Goal: Transaction & Acquisition: Subscribe to service/newsletter

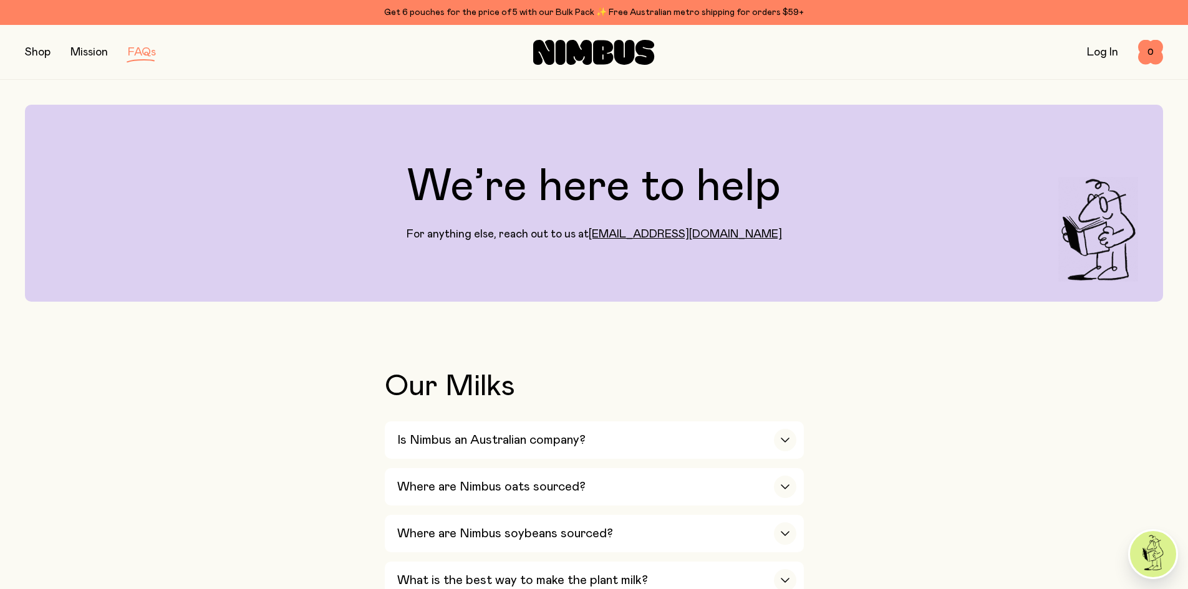
scroll to position [499, 0]
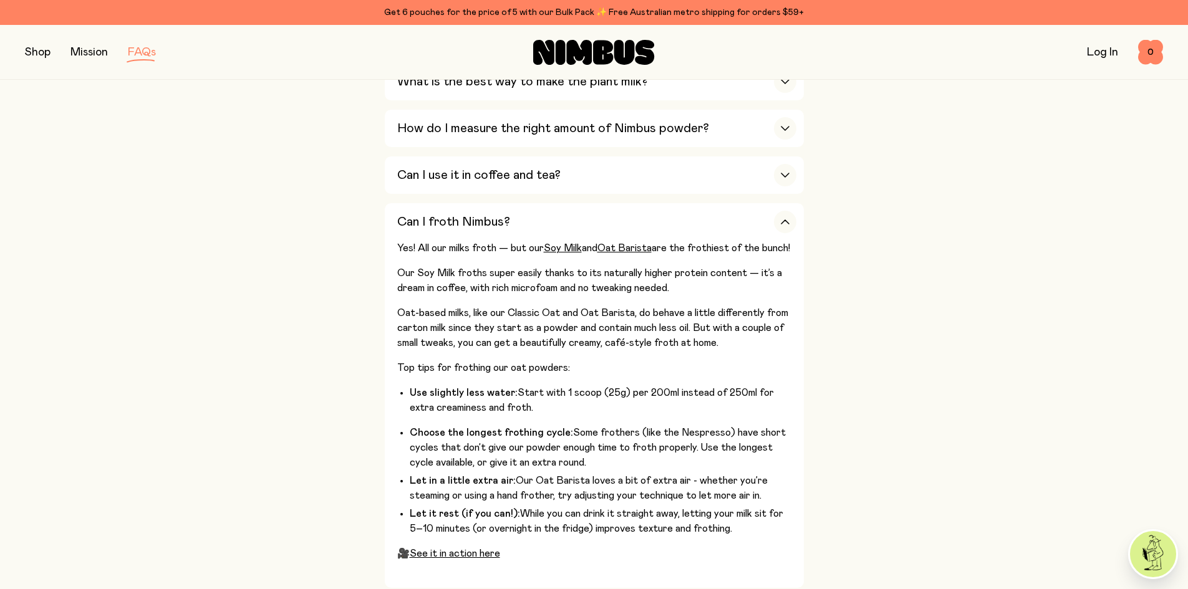
click at [39, 48] on button "button" at bounding box center [38, 52] width 26 height 17
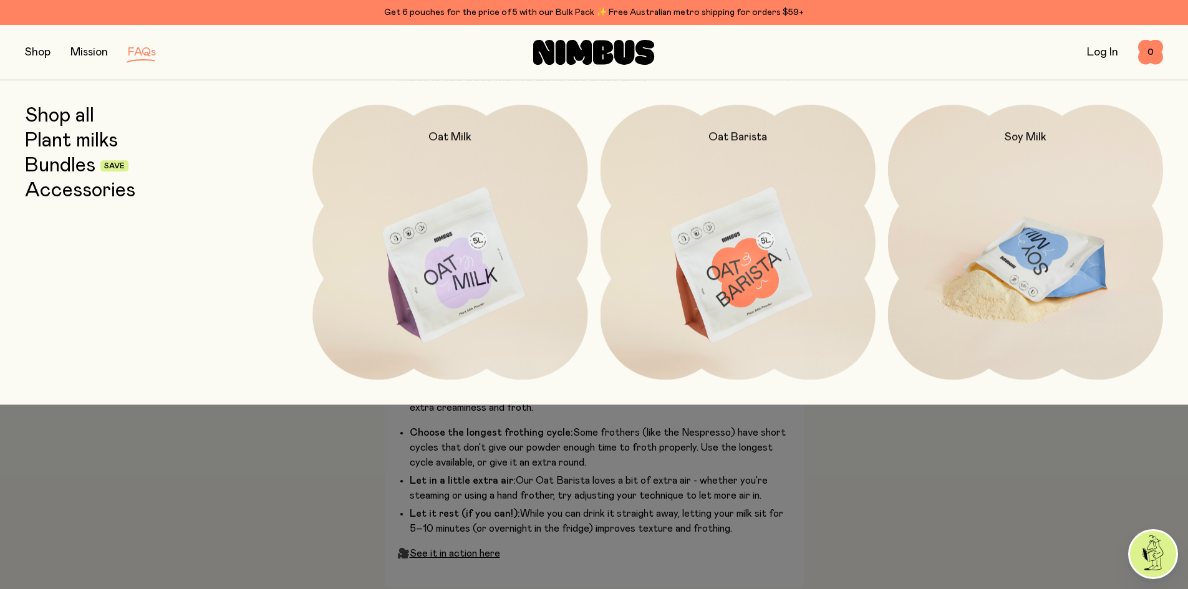
click at [1040, 223] on img at bounding box center [1025, 266] width 275 height 323
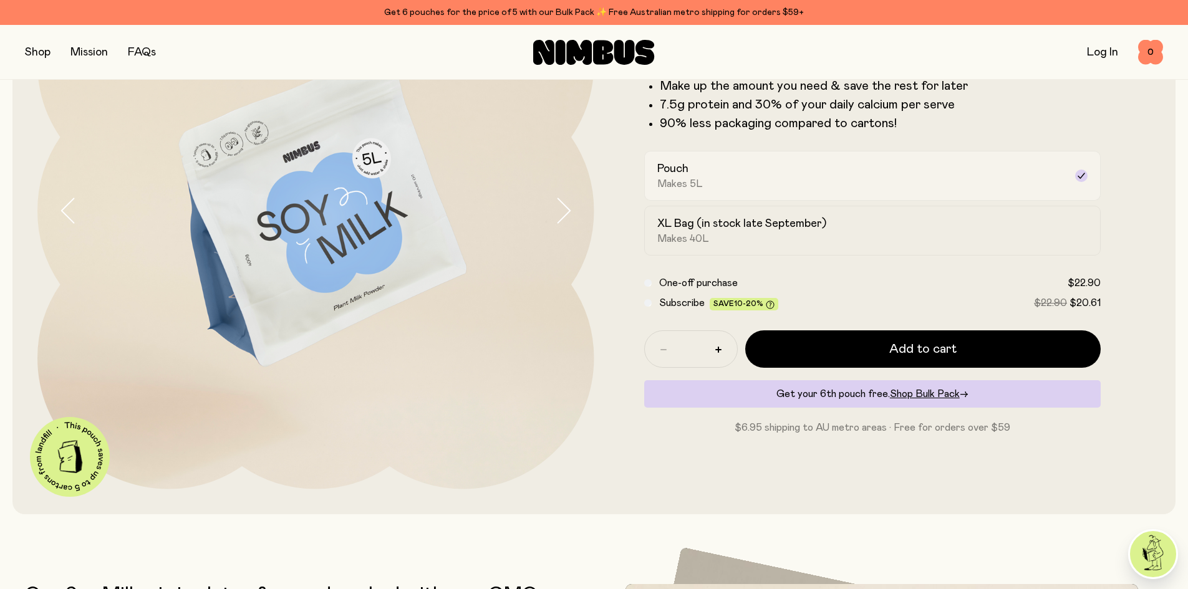
scroll to position [125, 0]
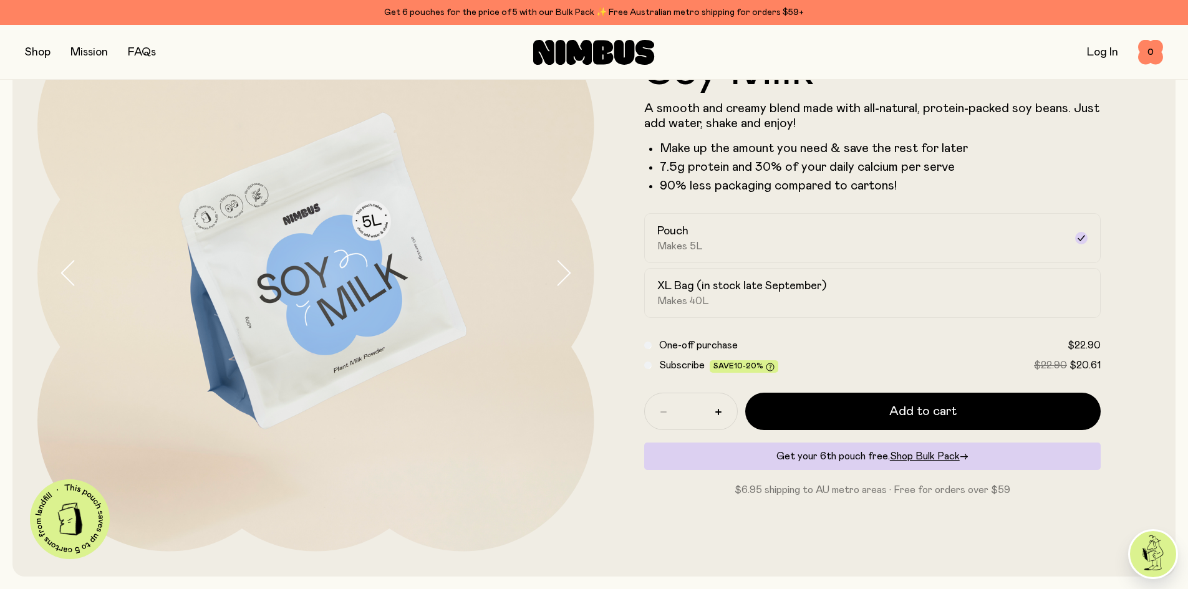
click at [1093, 364] on span "$20.61" at bounding box center [1084, 365] width 31 height 10
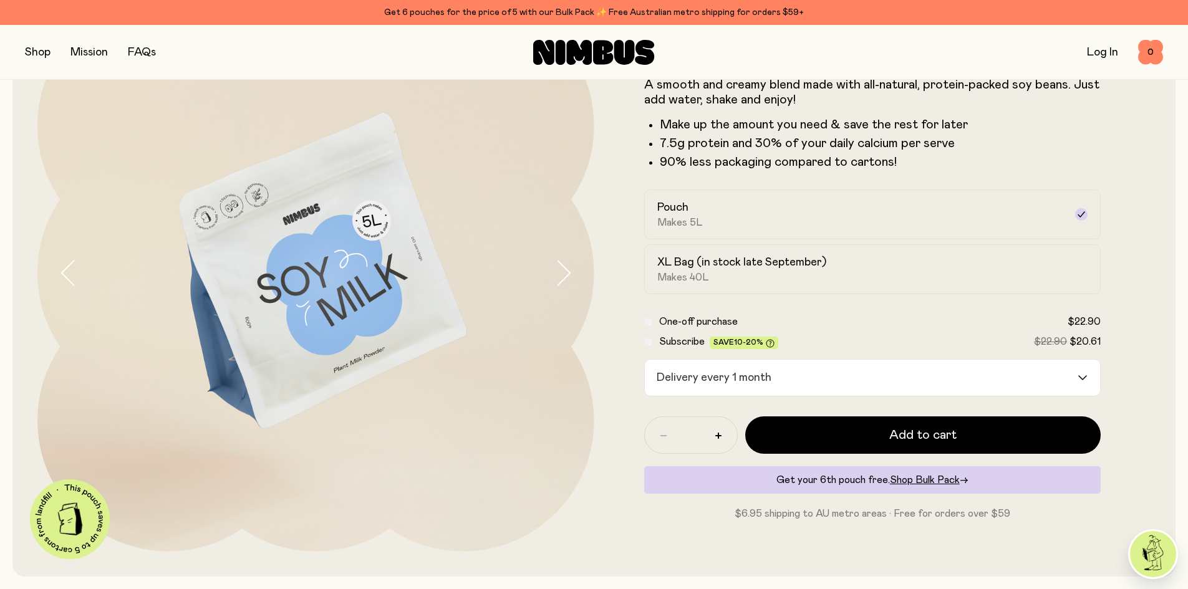
click at [1078, 355] on div "One-off purchase $22.90 Subscribe Save 10-20% $22.90 $20.61 Delivery every 1 mo…" at bounding box center [872, 355] width 457 height 82
click at [1071, 369] on input "Search for option" at bounding box center [926, 378] width 301 height 36
click at [885, 339] on label "Subscribe Save 10-20% $22.90 $20.61" at bounding box center [880, 341] width 442 height 15
click at [725, 269] on h2 "XL Bag (in stock late September)" at bounding box center [741, 262] width 169 height 15
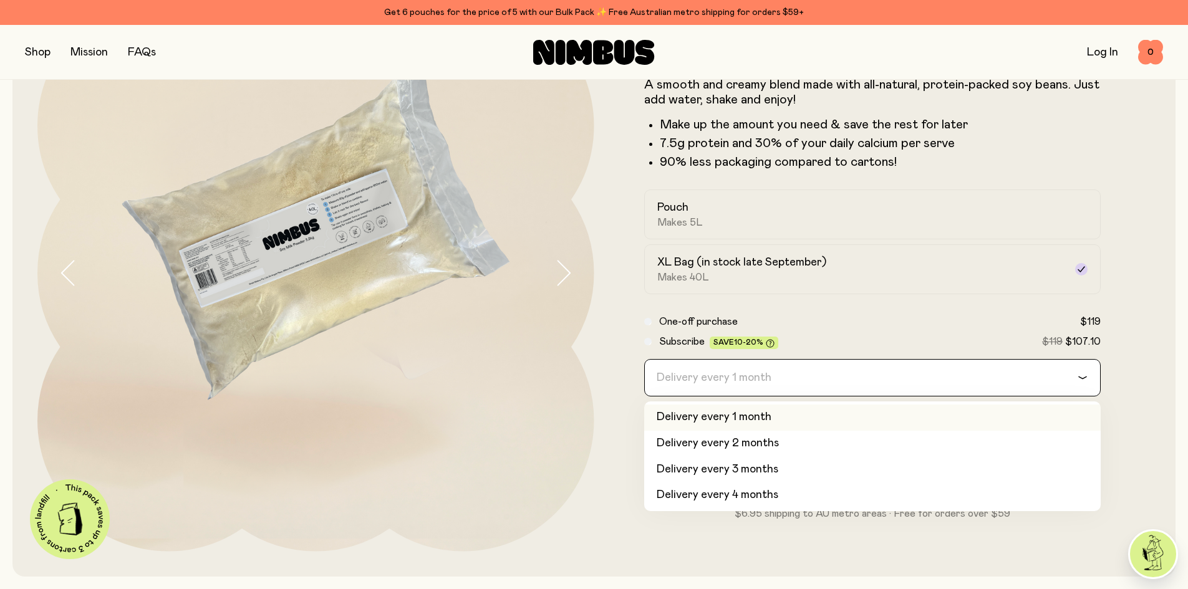
click at [764, 384] on div "Delivery every 1 month" at bounding box center [861, 378] width 433 height 36
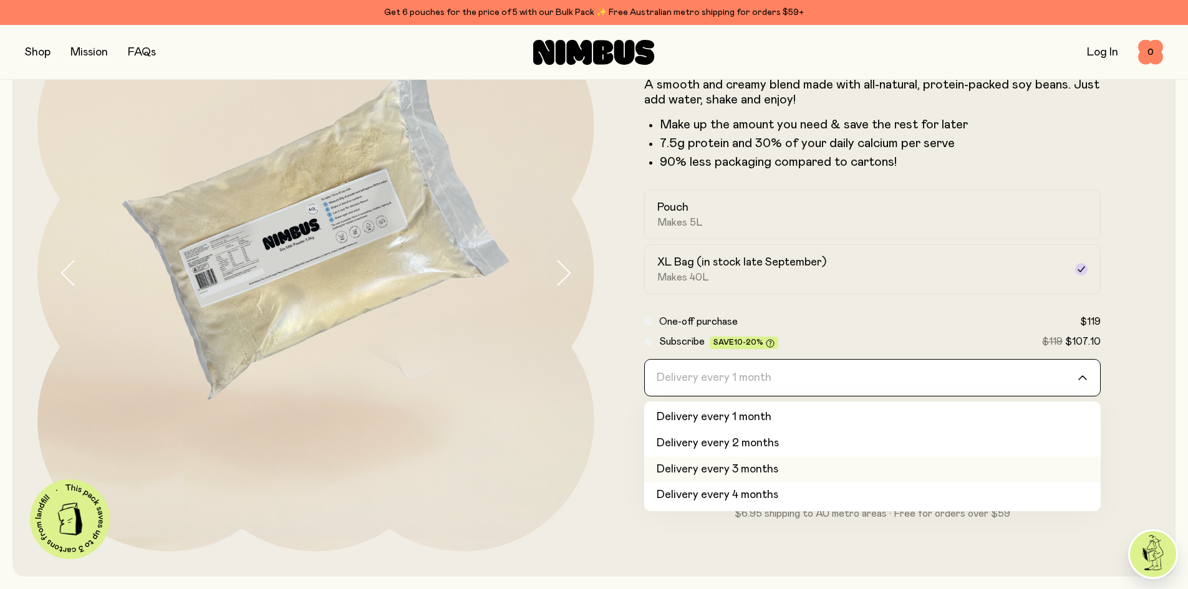
click at [755, 461] on li "Delivery every 3 months" at bounding box center [872, 470] width 457 height 26
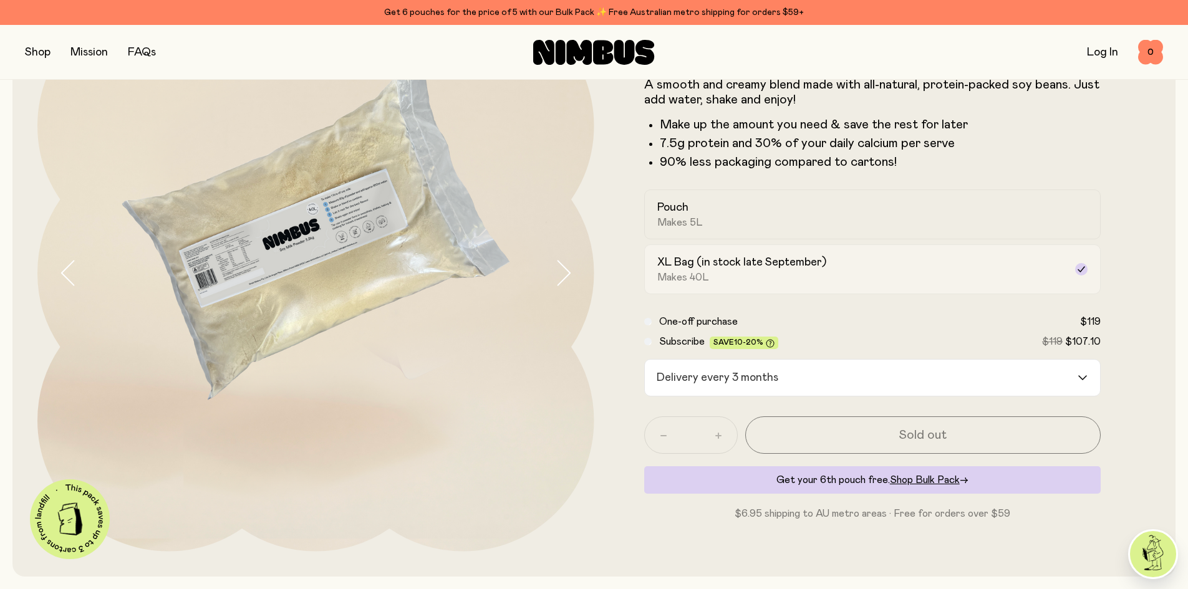
click at [783, 274] on div "XL Bag (in stock late September) Makes 40L" at bounding box center [861, 269] width 408 height 29
click at [763, 235] on label "Pouch Makes 5L" at bounding box center [872, 215] width 457 height 50
